Goal: Task Accomplishment & Management: Use online tool/utility

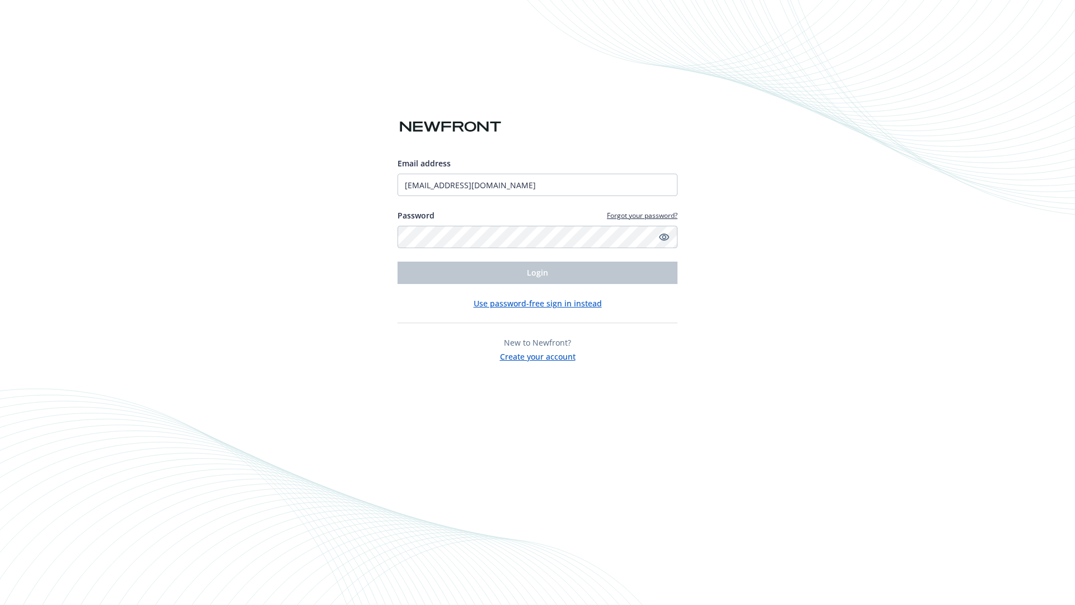
type input "[EMAIL_ADDRESS][DOMAIN_NAME]"
click at [537, 273] on span "Login" at bounding box center [537, 272] width 21 height 11
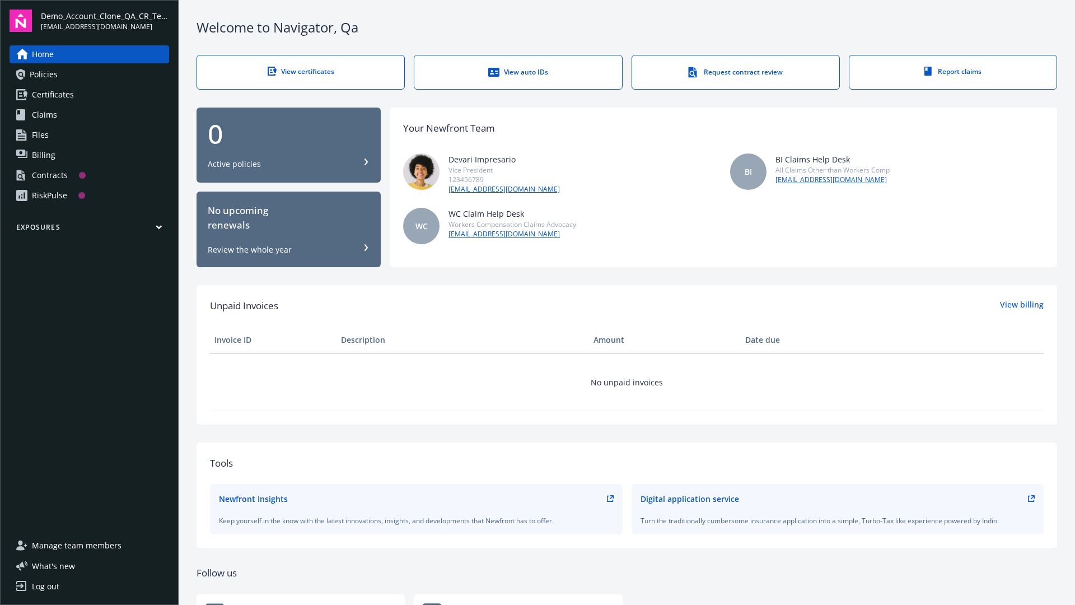
click at [105, 21] on span "Demo_Account_Clone_QA_CR_Tests_Prospect" at bounding box center [105, 16] width 128 height 12
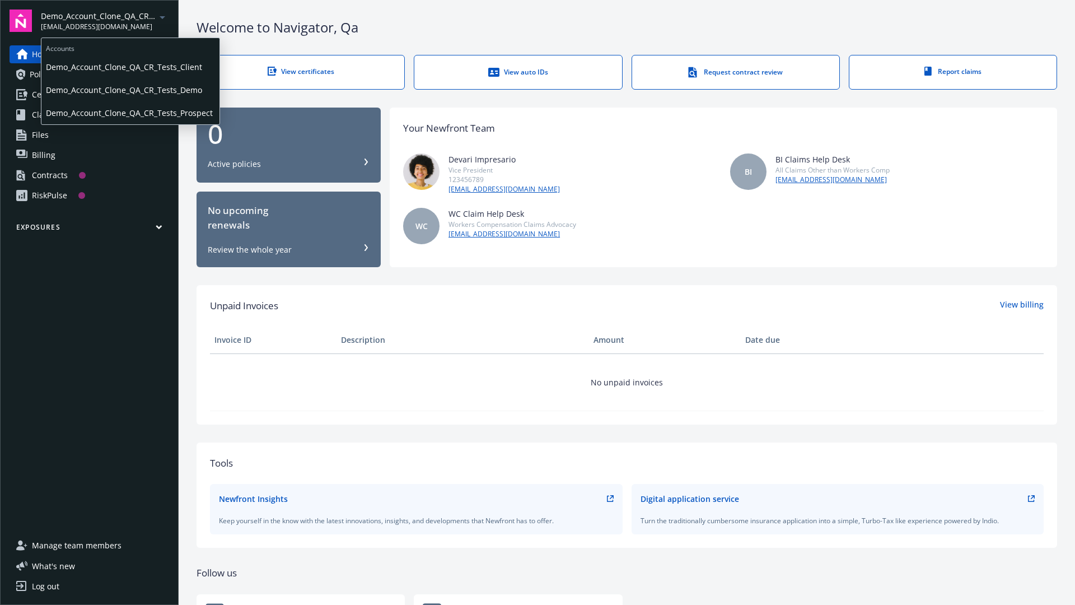
click at [129, 67] on span "Demo_Account_Clone_QA_CR_Tests_Client" at bounding box center [130, 66] width 169 height 23
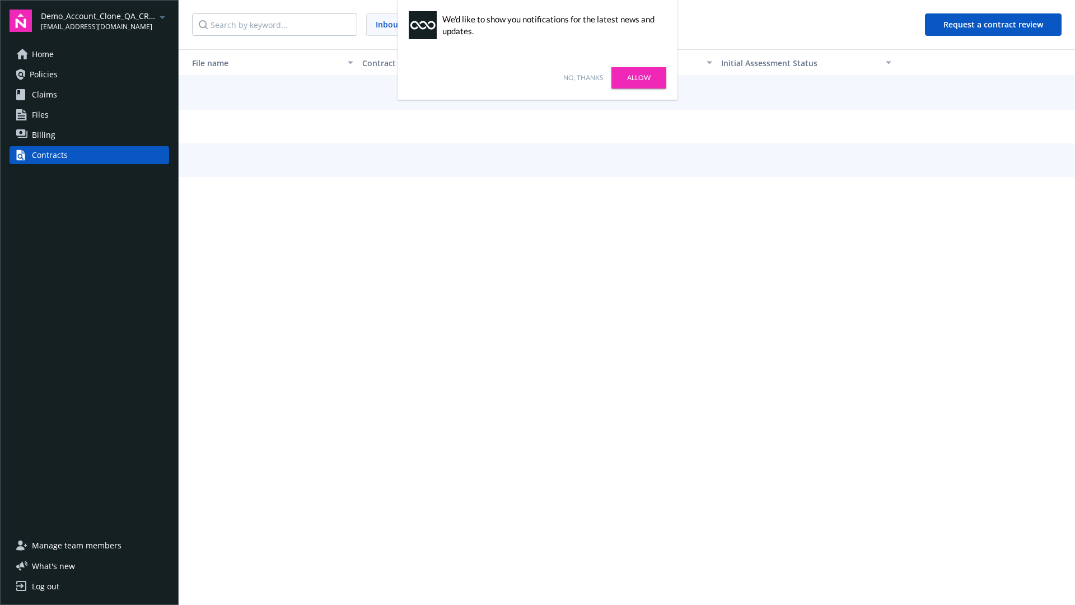
click at [583, 78] on link "No, thanks" at bounding box center [583, 78] width 40 height 10
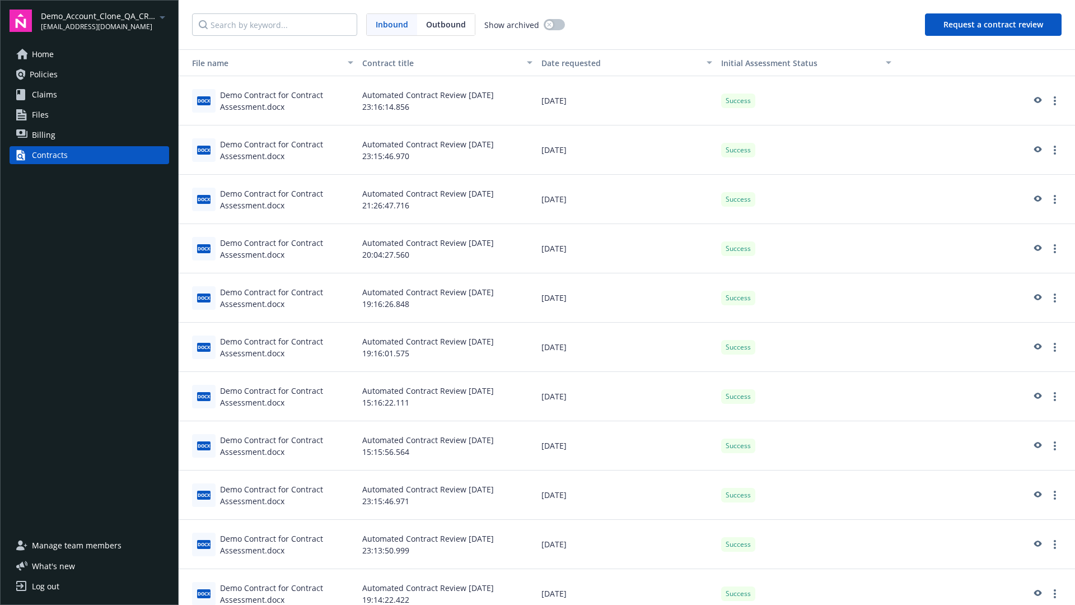
click at [994, 25] on button "Request a contract review" at bounding box center [993, 24] width 137 height 22
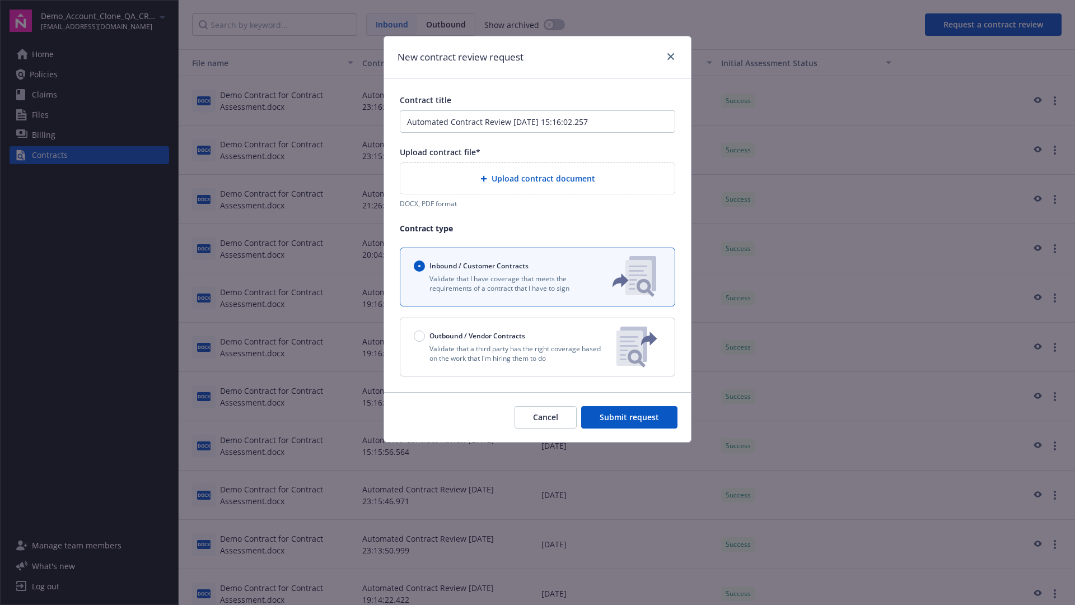
type input "Automated Contract Review [DATE] 15:16:02.257"
click at [537, 347] on p "Validate that a third party has the right coverage based on the work that I'm h…" at bounding box center [511, 353] width 194 height 19
radio input "false"
radio input "true"
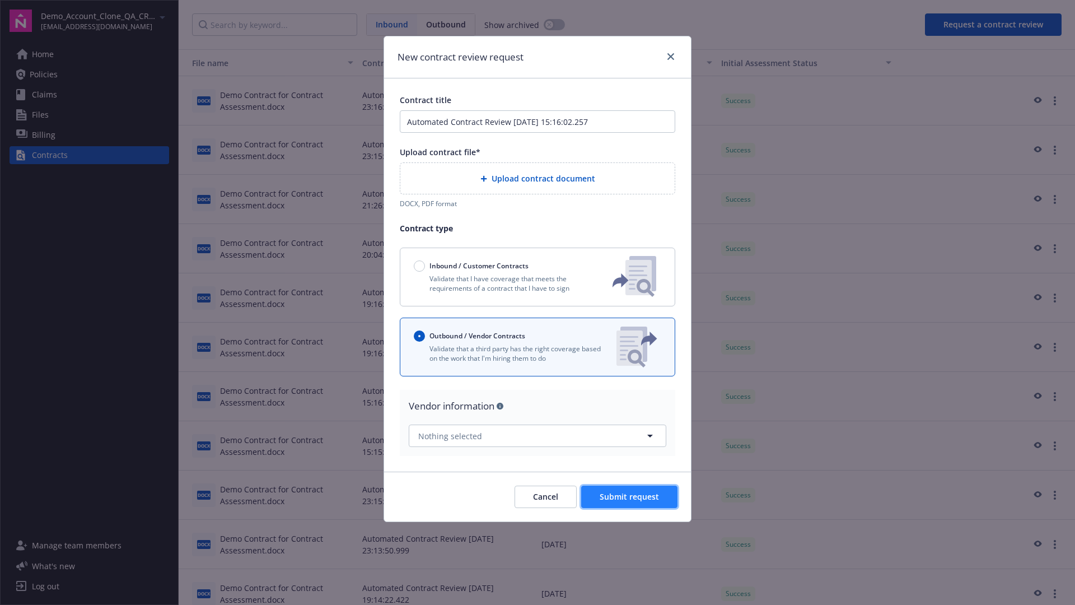
click at [630, 492] on span "Submit request" at bounding box center [629, 496] width 59 height 11
